Goal: Check status: Check status

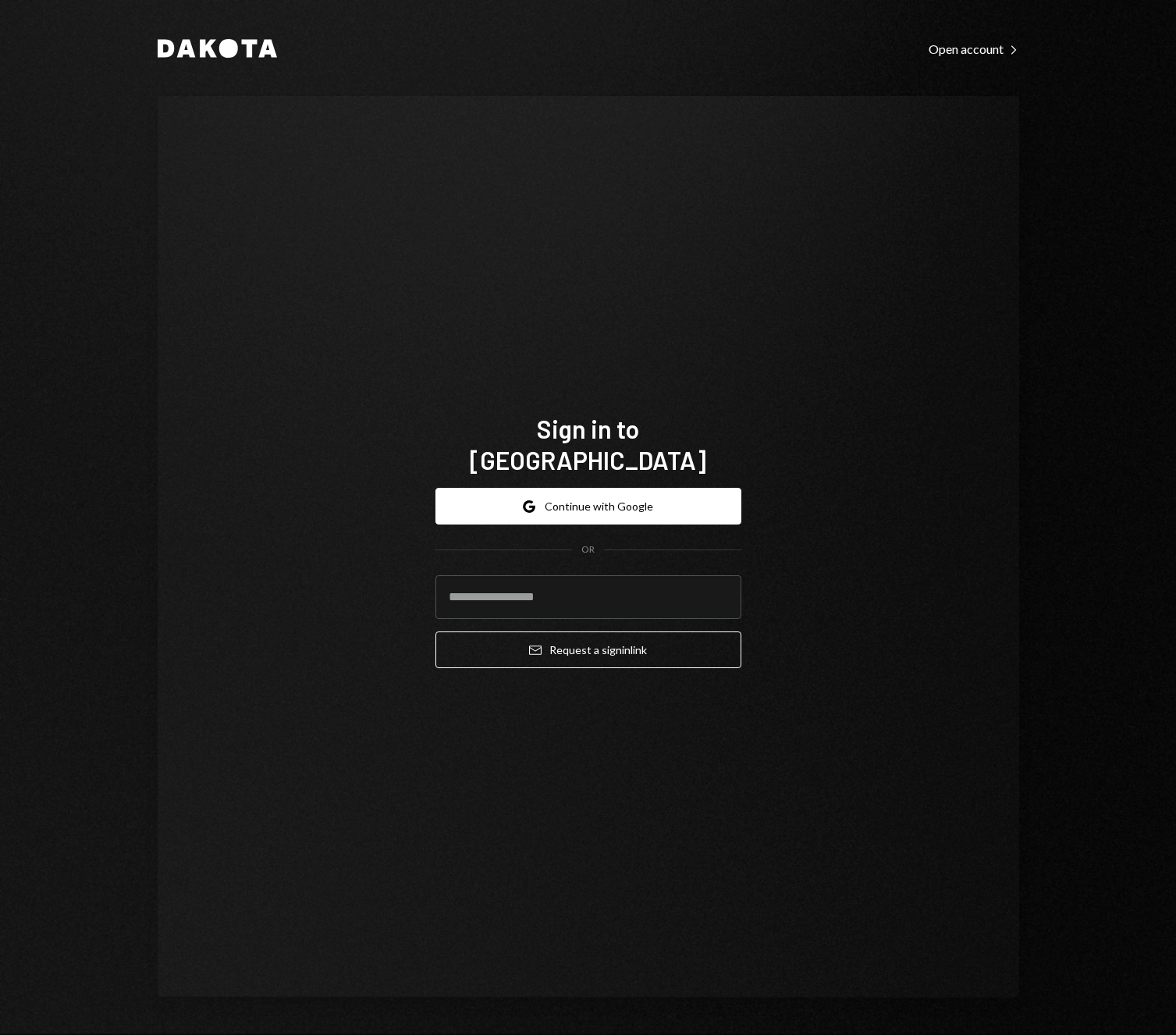
type input "**********"
click at [611, 497] on button "Google Continue with Google" at bounding box center [588, 506] width 306 height 37
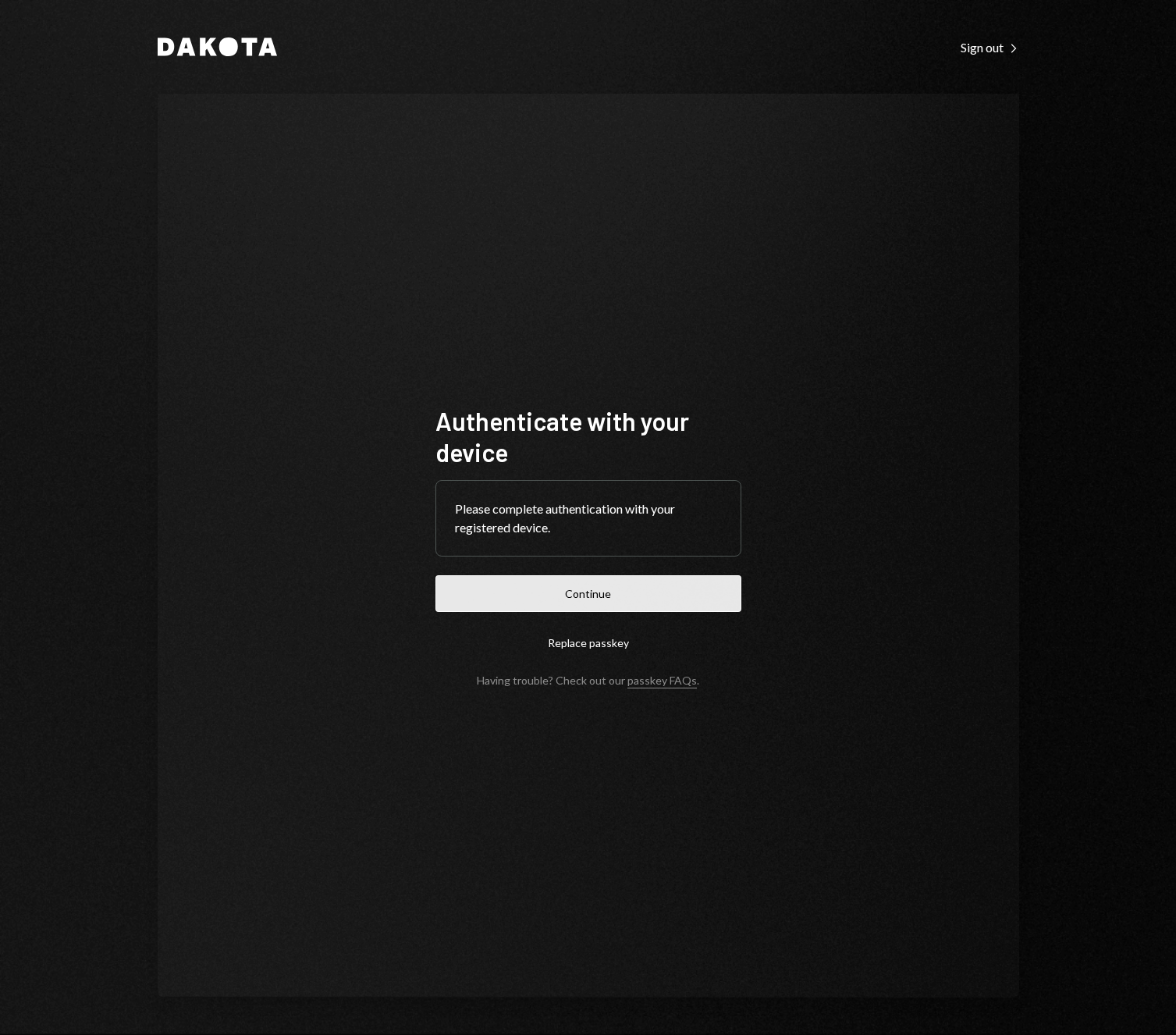
click at [648, 589] on button "Continue" at bounding box center [588, 593] width 306 height 37
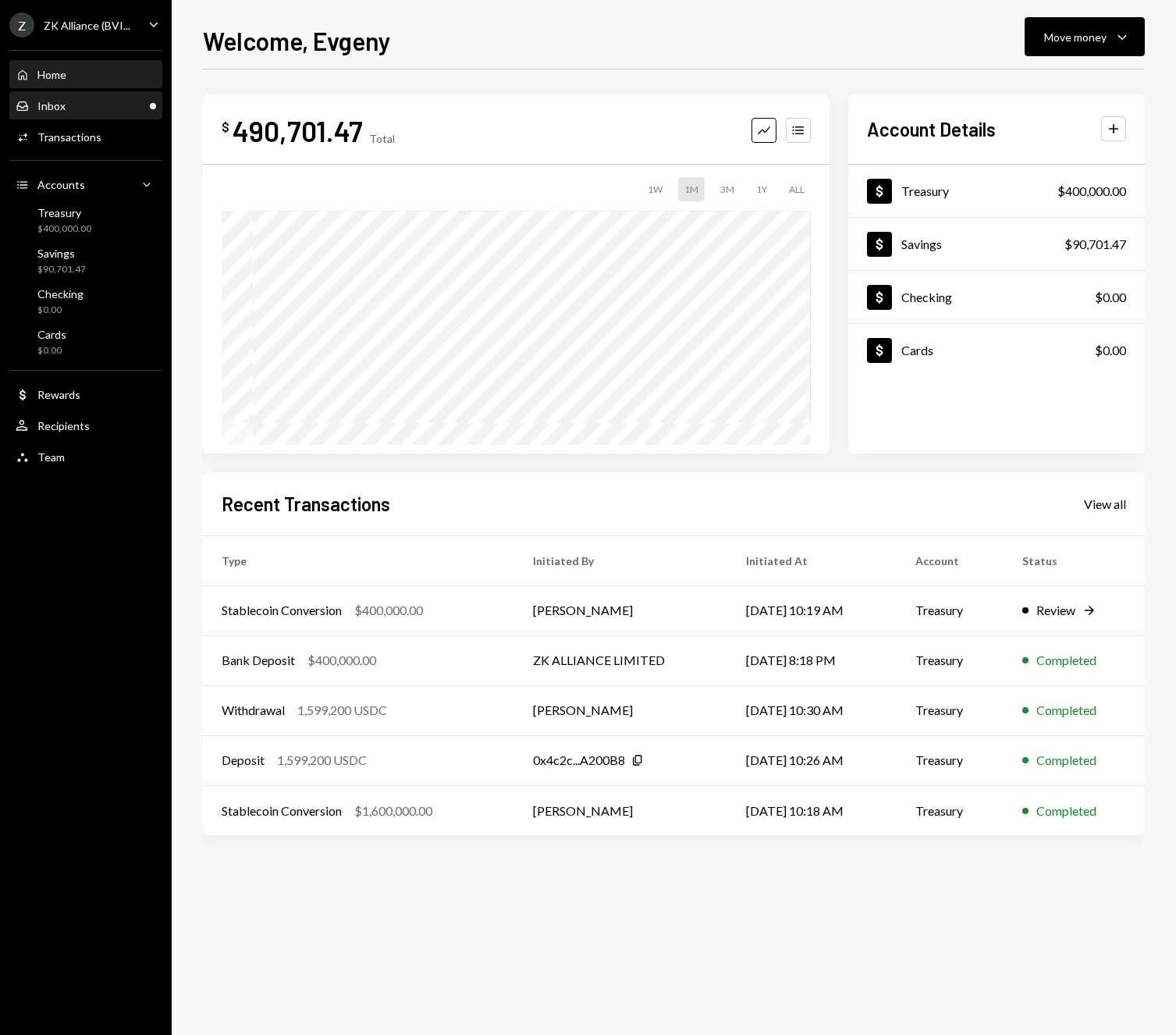
click at [99, 113] on div "Inbox Inbox" at bounding box center [85, 106] width 140 height 26
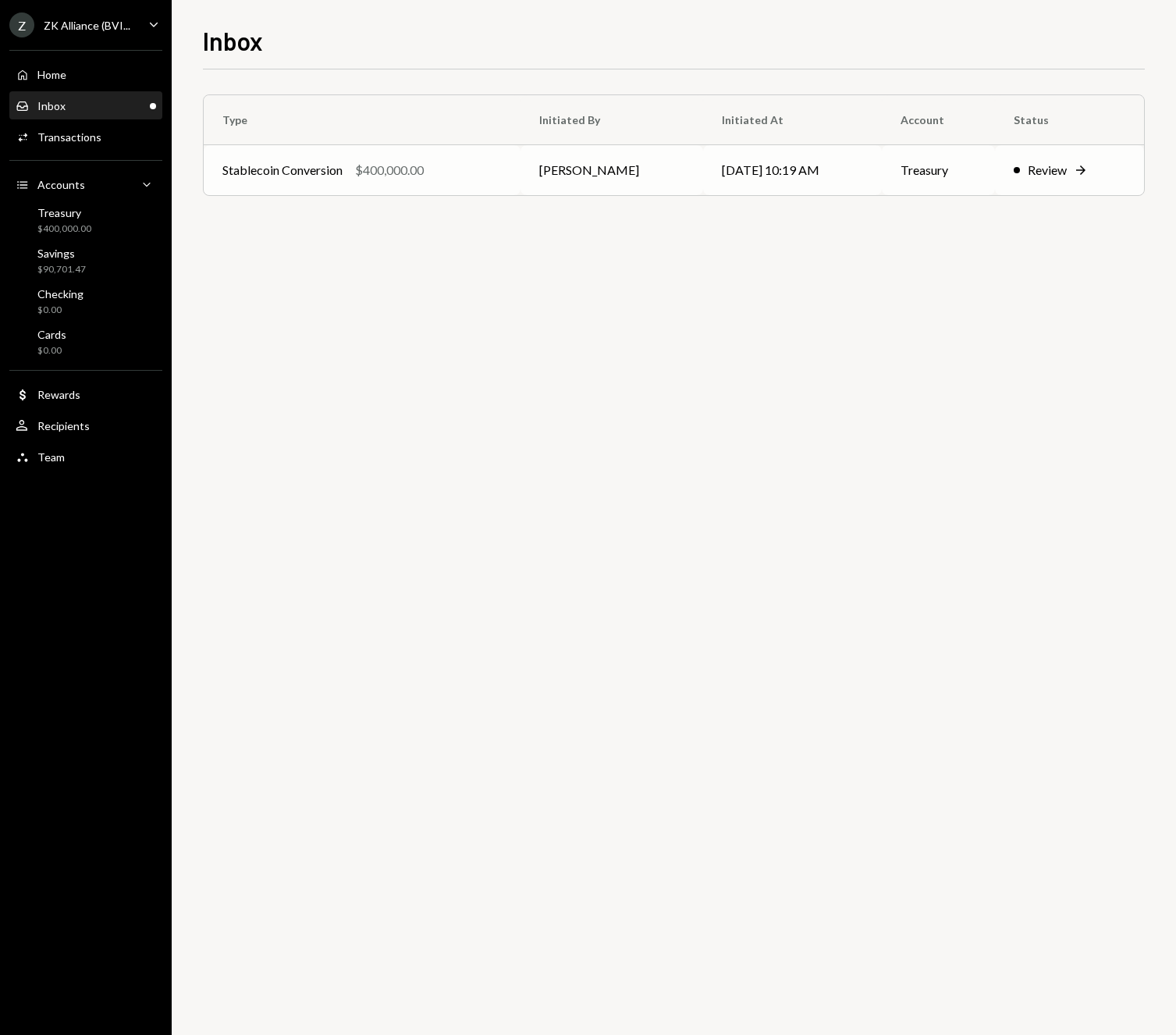
click at [438, 180] on td "Stablecoin Conversion $400,000.00" at bounding box center [362, 169] width 316 height 50
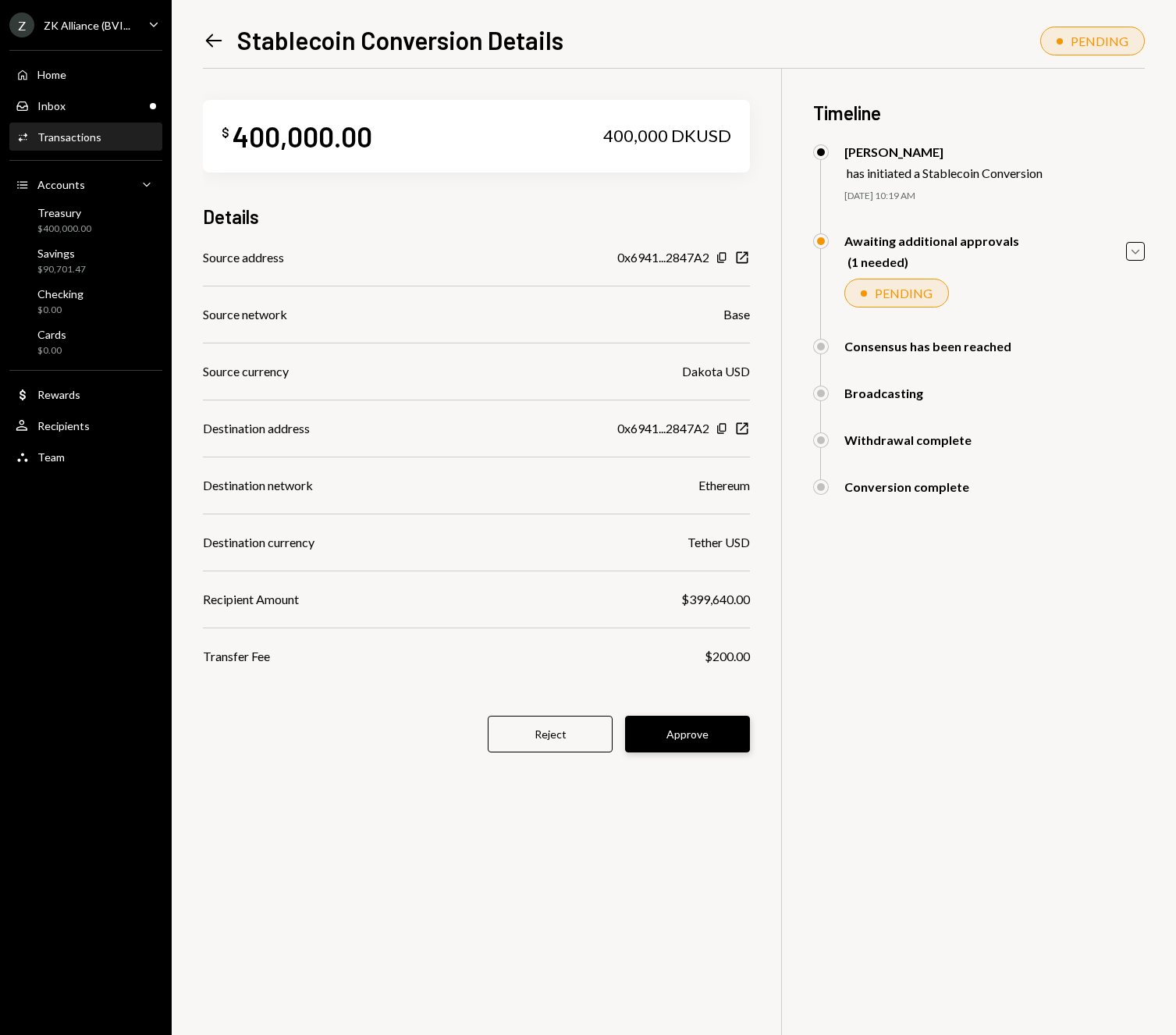
click at [710, 733] on button "Approve" at bounding box center [687, 734] width 125 height 37
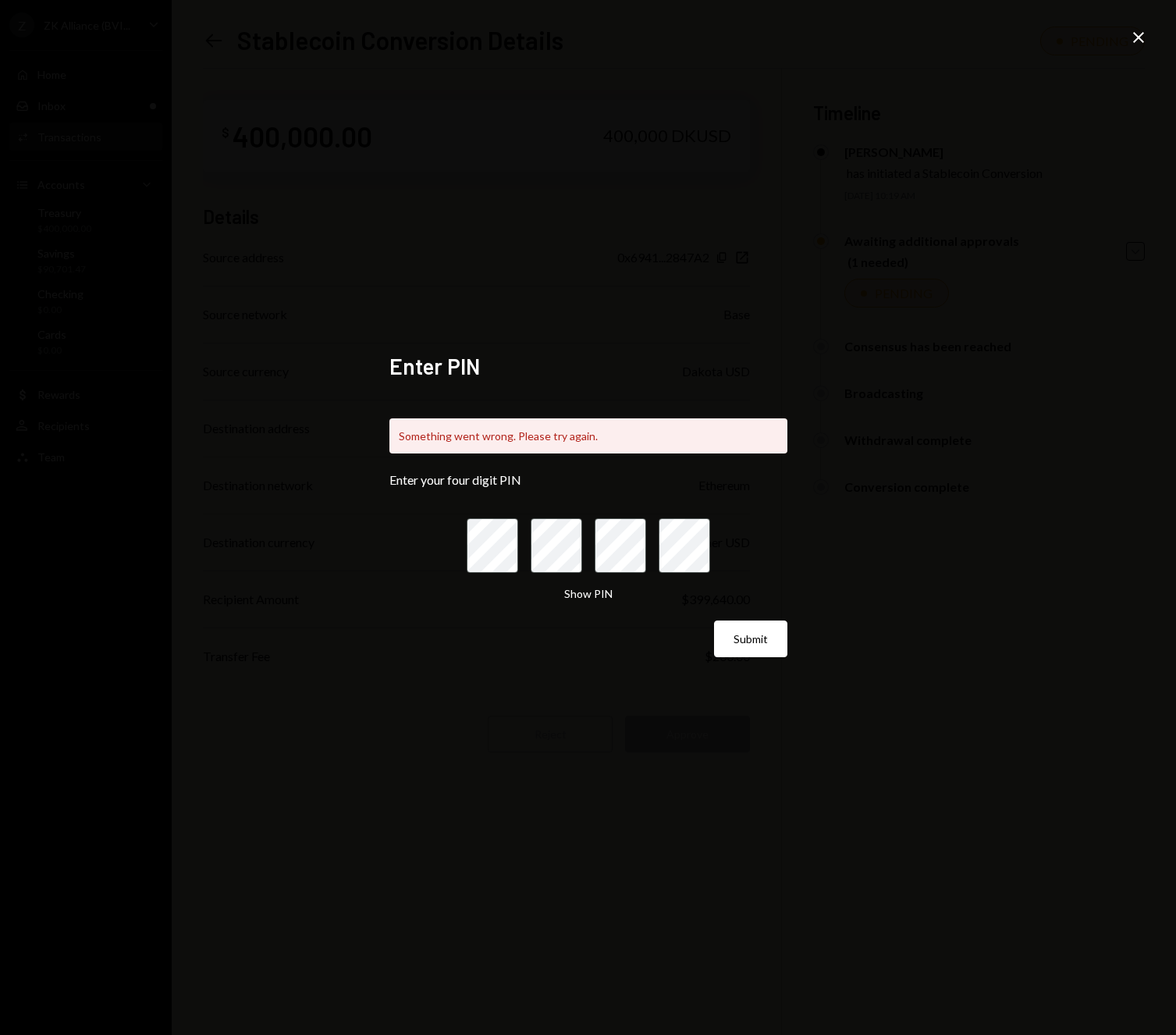
click at [731, 662] on div "Enter PIN Something went wrong. Please try again. Enter your four digit PIN Sho…" at bounding box center [588, 517] width 398 height 330
click at [748, 650] on button "Submit" at bounding box center [751, 638] width 73 height 37
click at [717, 535] on form "Enter your four digit PIN Show PIN Submit" at bounding box center [588, 564] width 398 height 185
click at [710, 540] on form "Enter your four digit PIN Show PIN Submit" at bounding box center [588, 564] width 398 height 185
click at [572, 594] on button "Show PIN" at bounding box center [588, 594] width 48 height 15
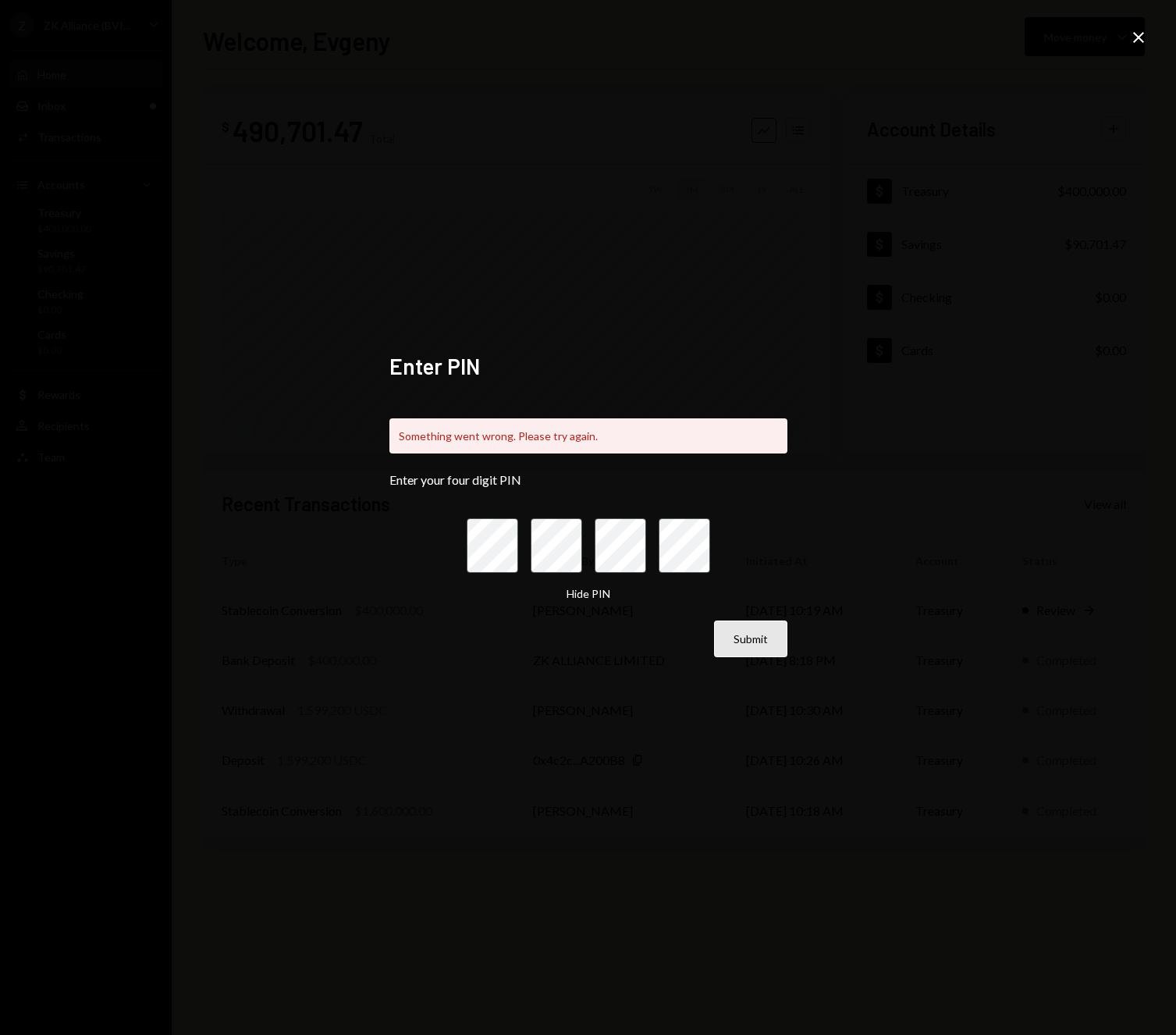
click at [742, 627] on button "Submit" at bounding box center [751, 638] width 73 height 37
